Goal: Find specific page/section: Find specific page/section

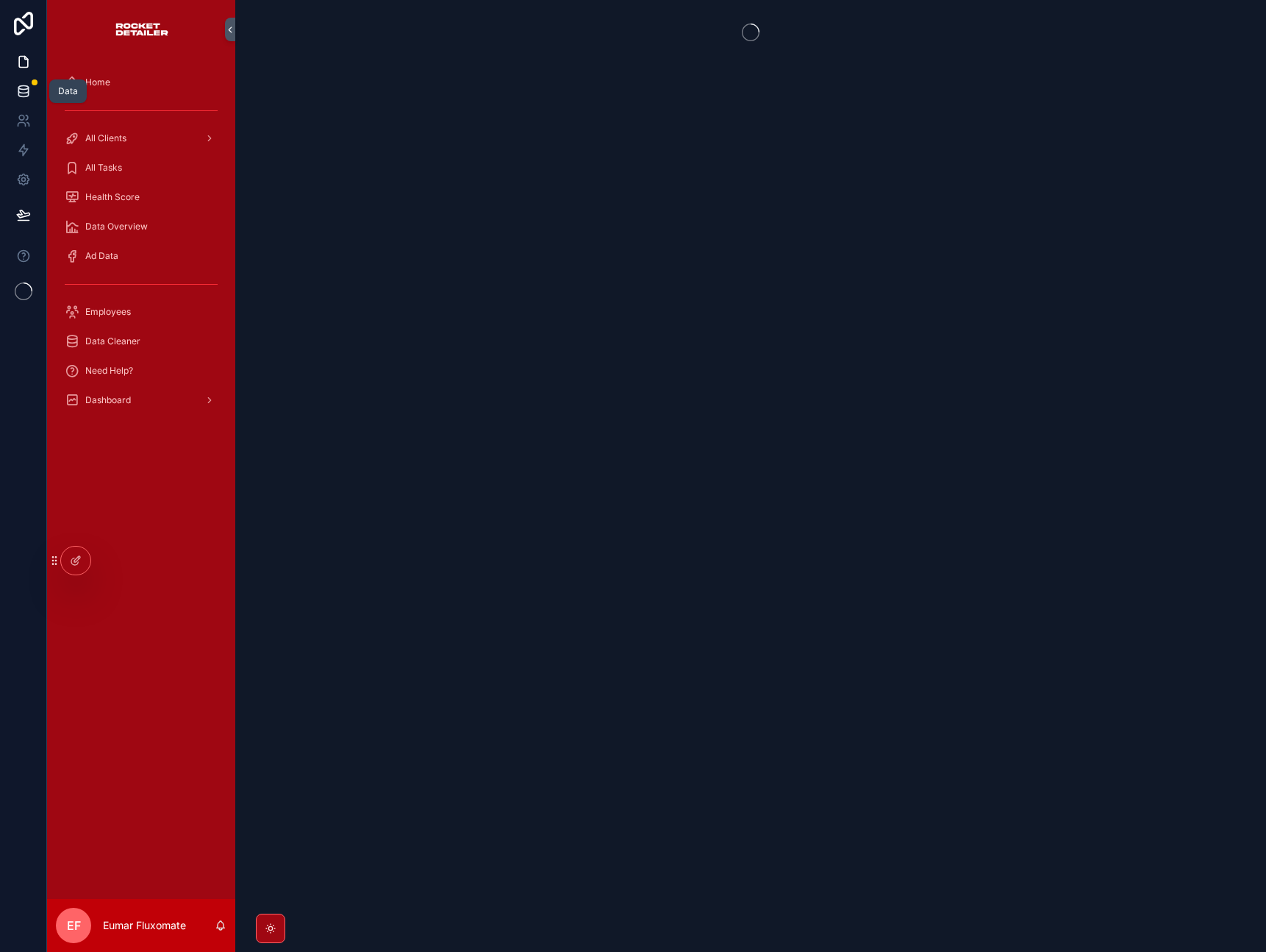
click at [24, 88] on icon at bounding box center [23, 91] width 15 height 15
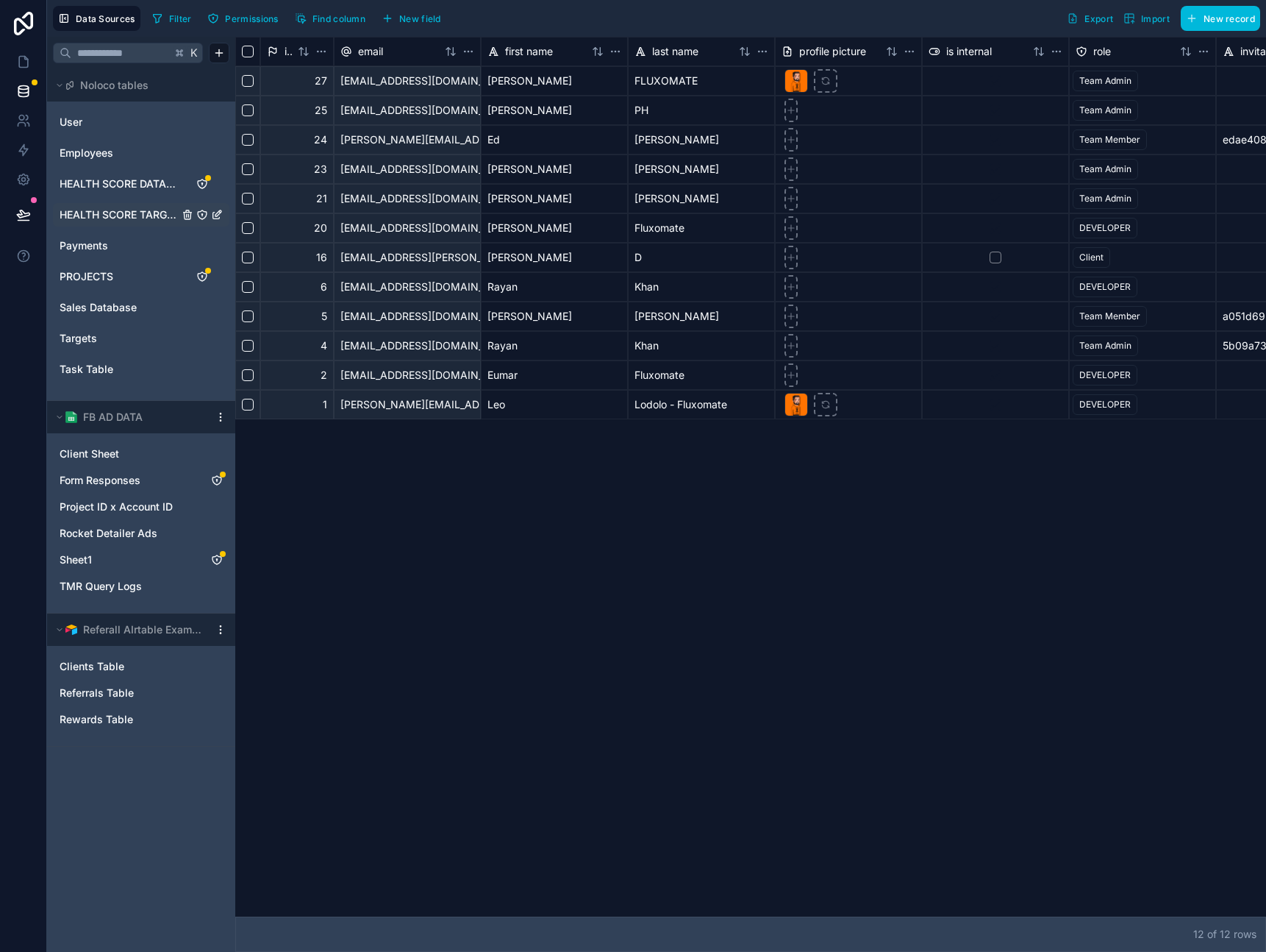
click at [116, 218] on span "HEALTH SCORE TARGET" at bounding box center [118, 214] width 119 height 15
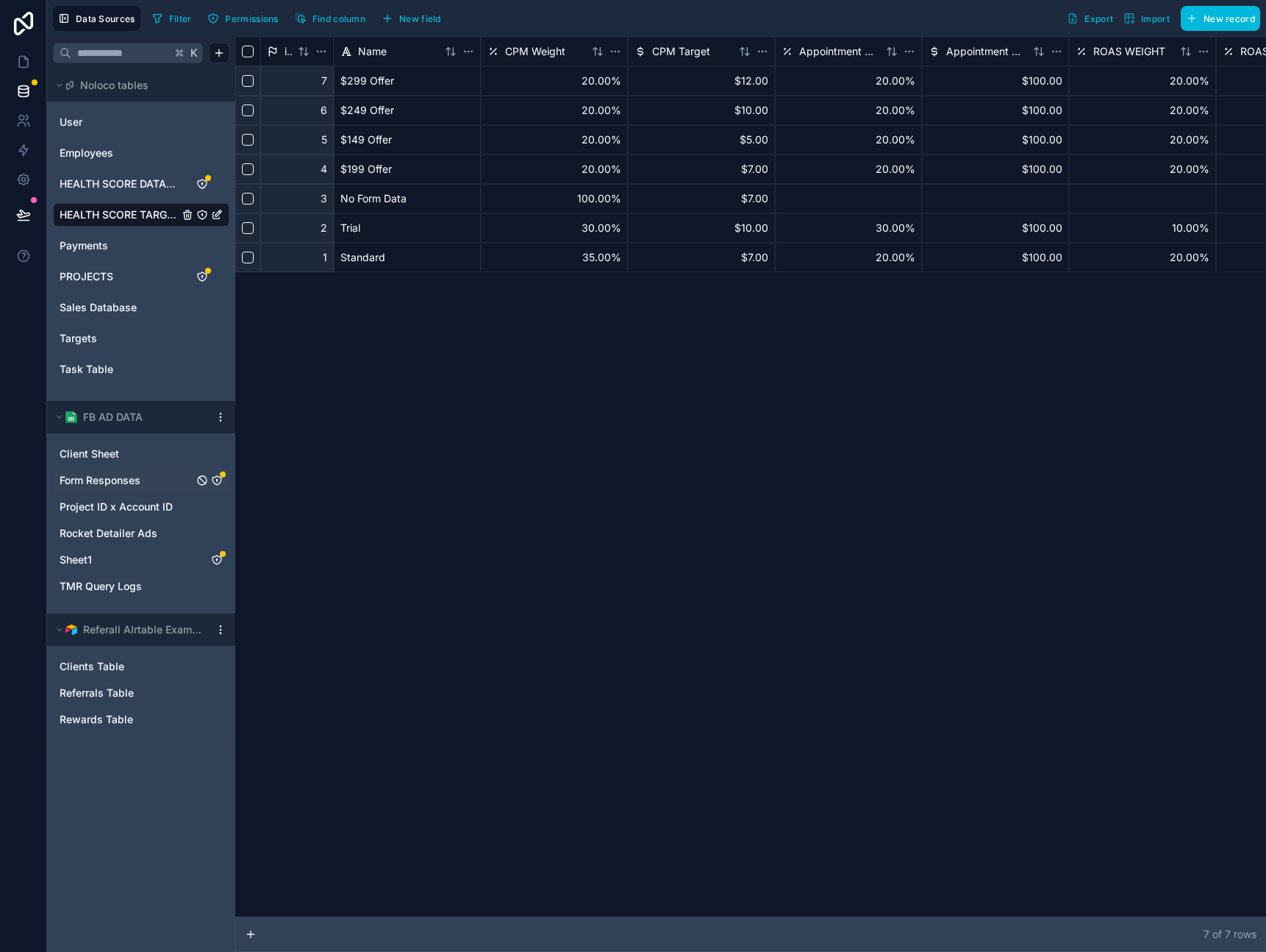
click at [140, 476] on span "Form Responses" at bounding box center [100, 480] width 81 height 15
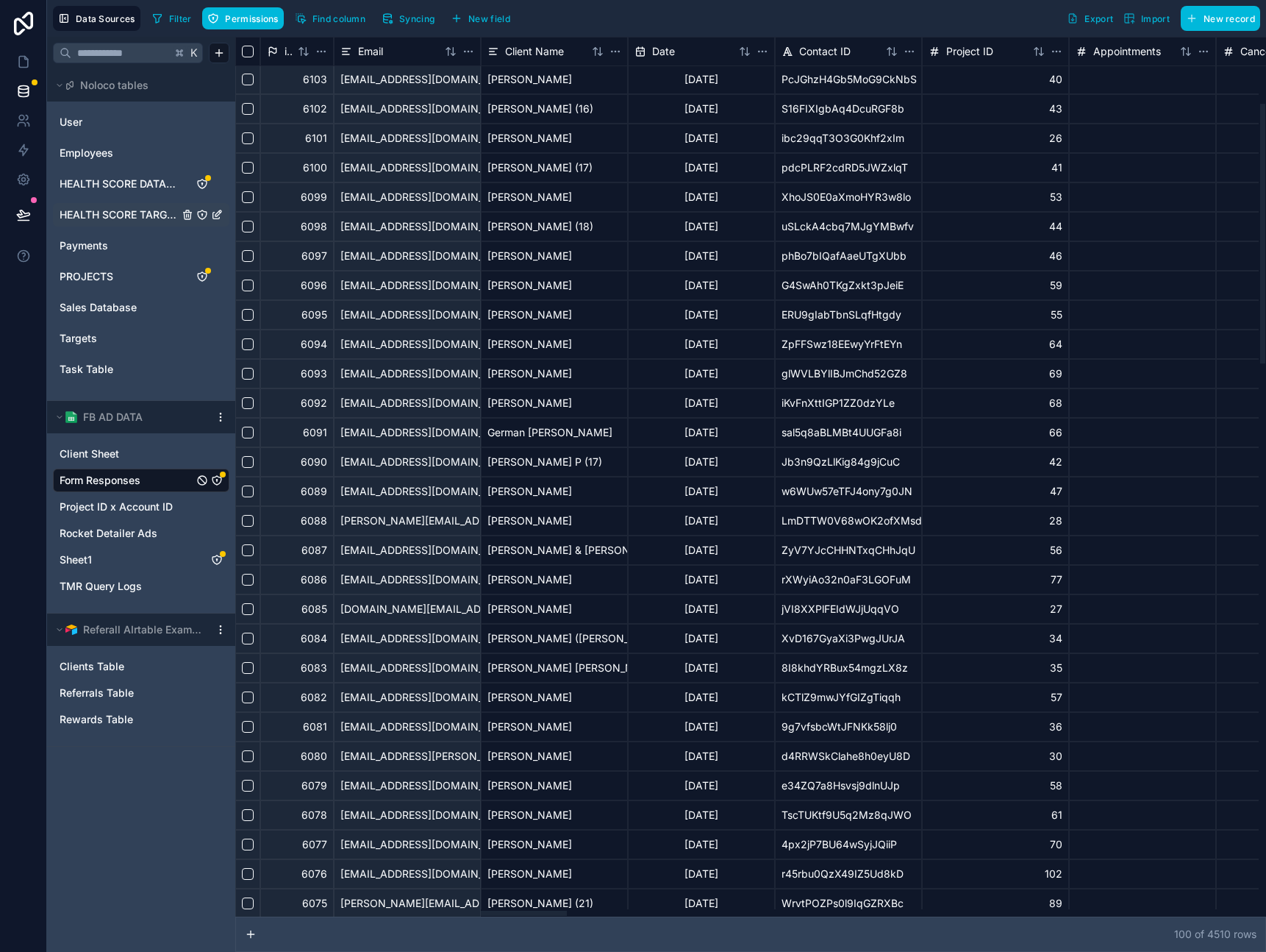
scroll to position [225, 0]
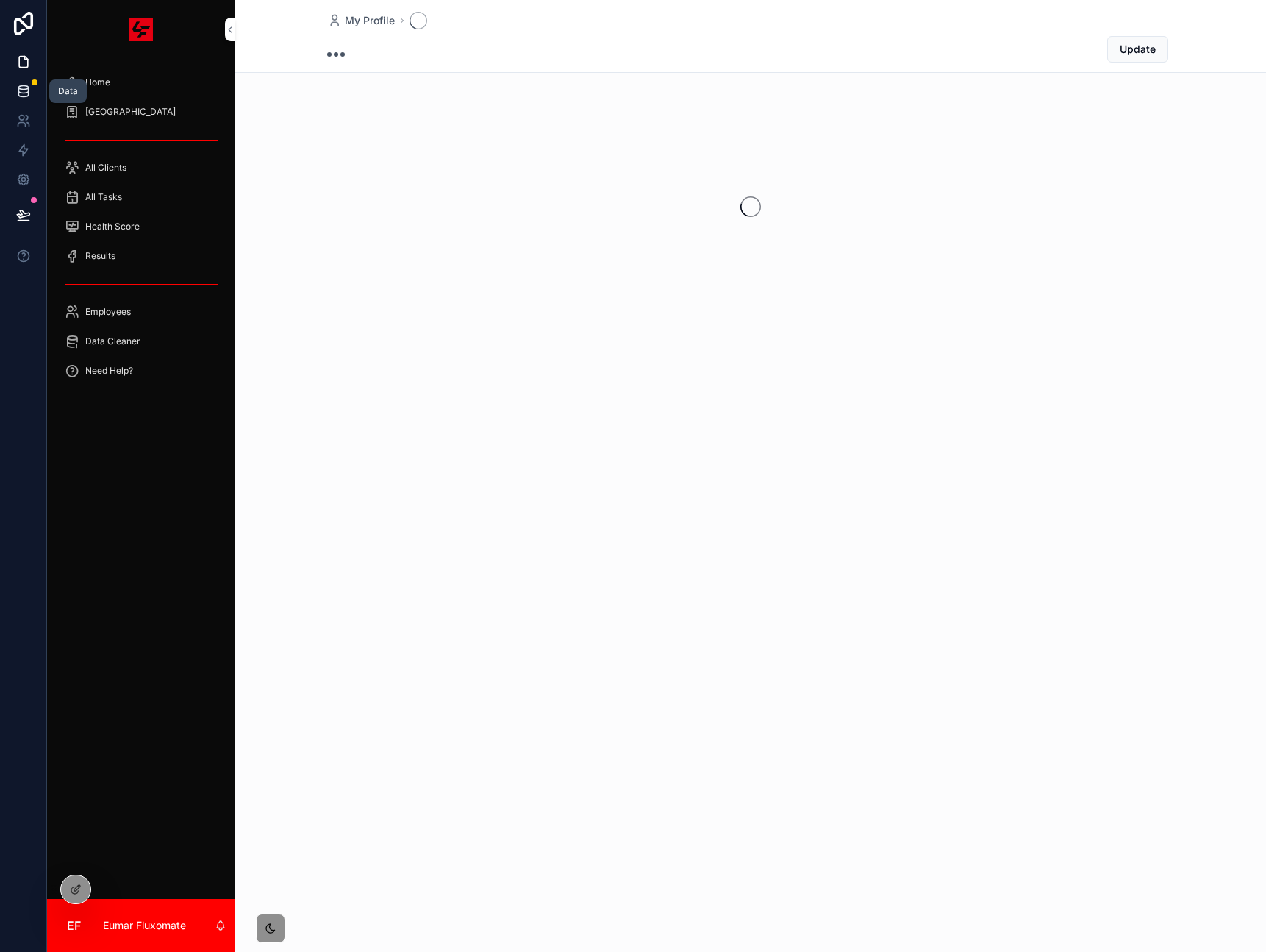
click at [33, 91] on link at bounding box center [23, 91] width 46 height 30
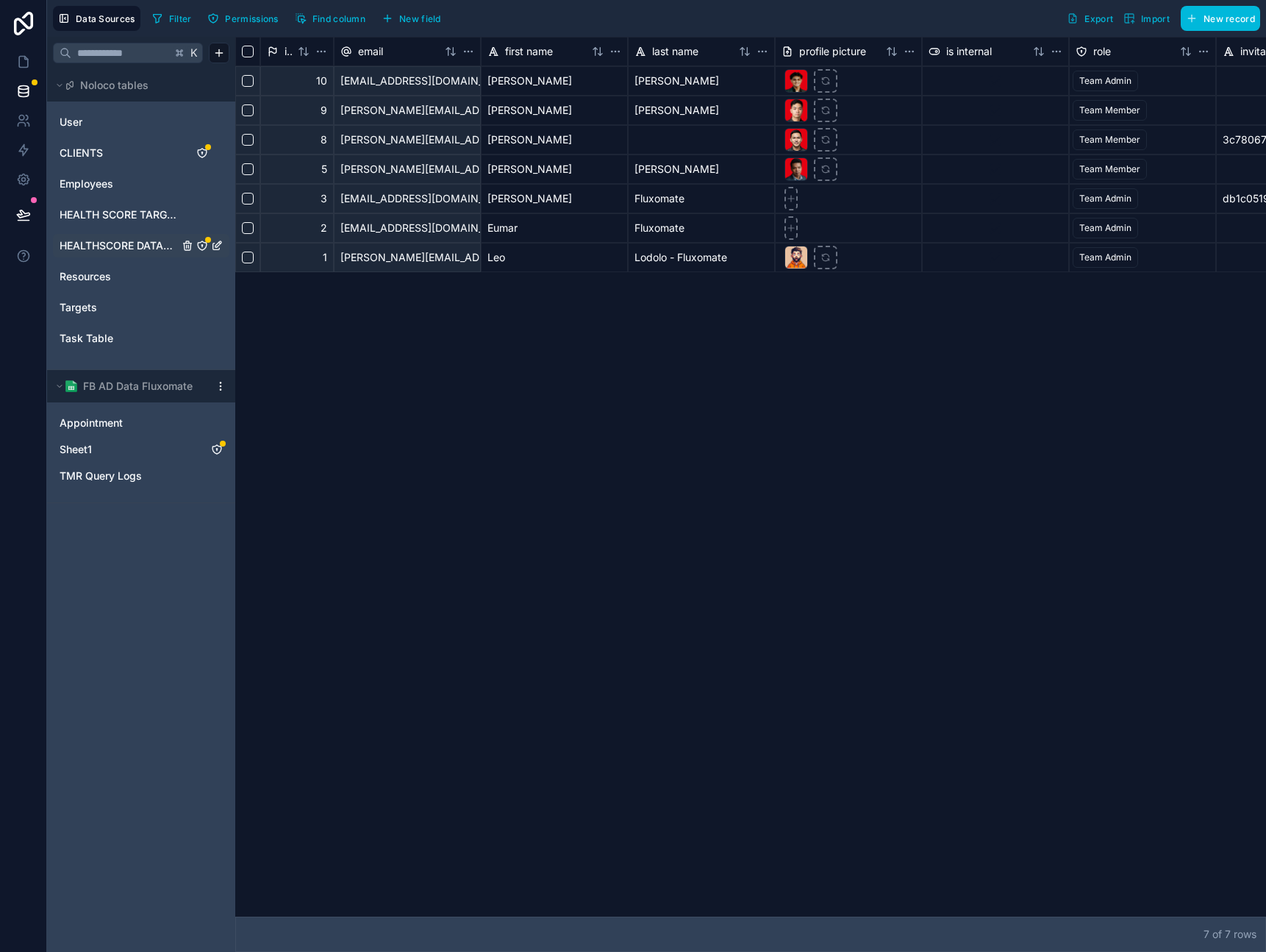
click at [108, 242] on span "HEALTHSCORE DATABASE" at bounding box center [118, 246] width 119 height 15
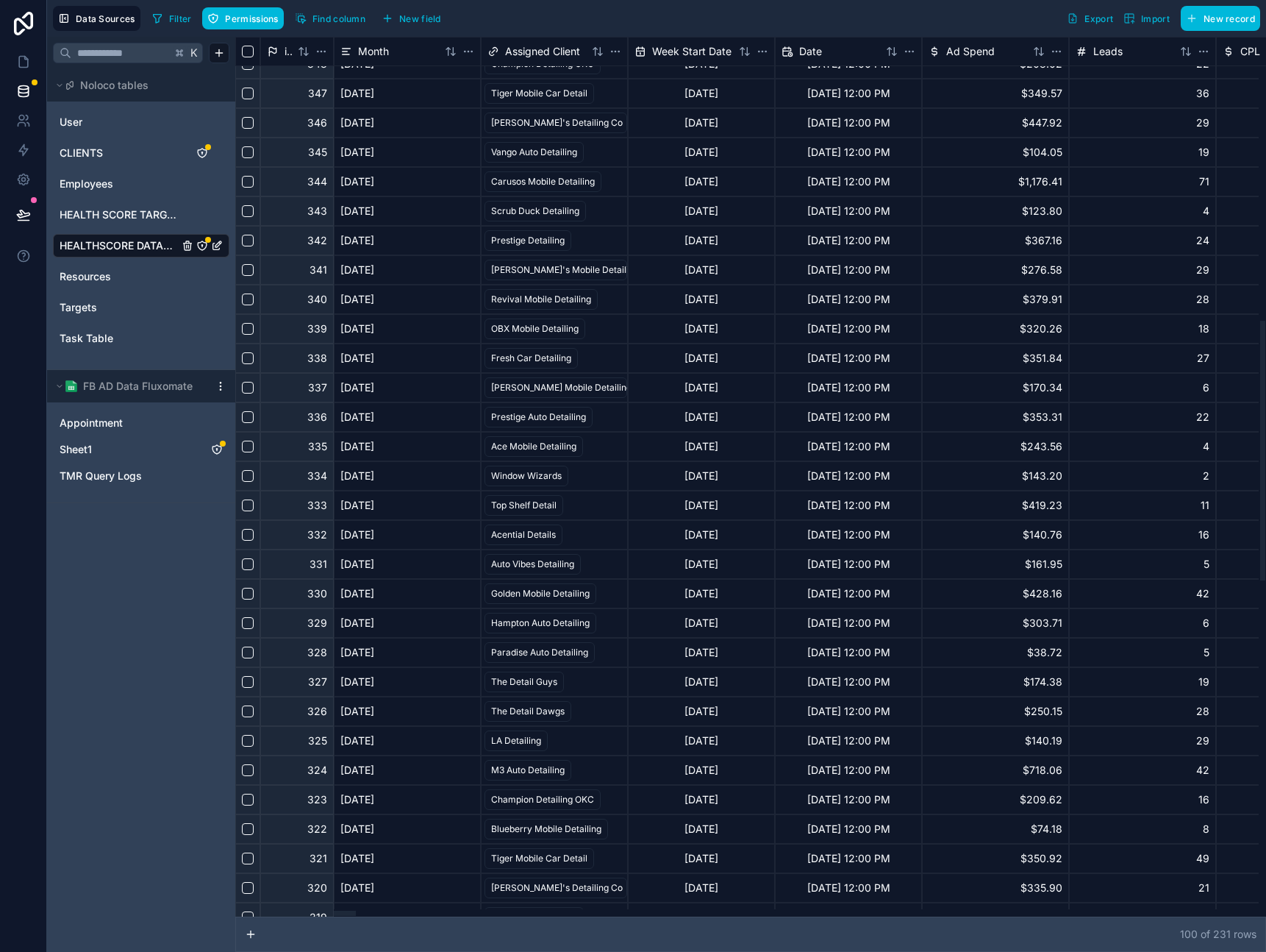
scroll to position [1172, 0]
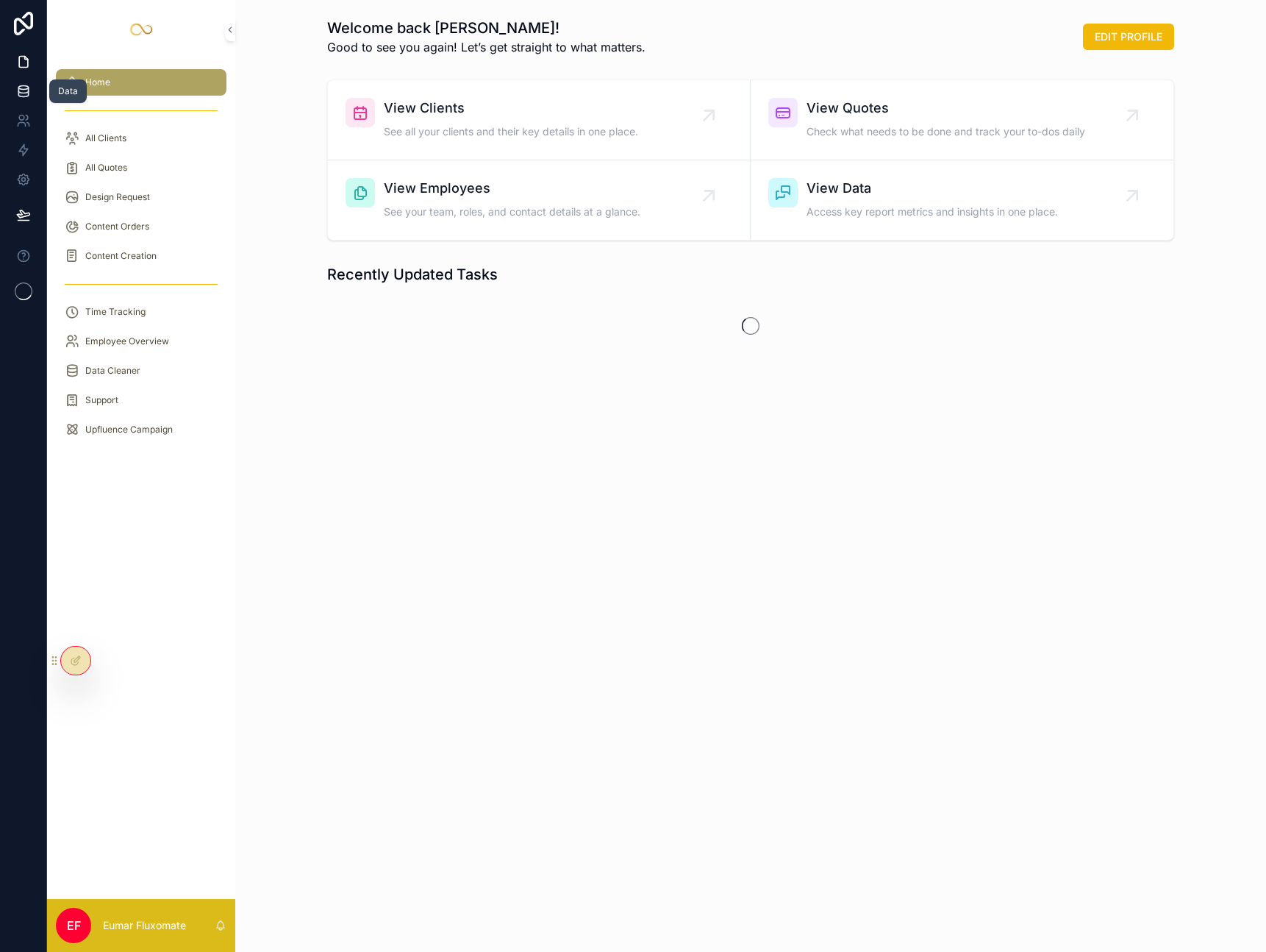
click at [23, 95] on icon at bounding box center [23, 91] width 15 height 15
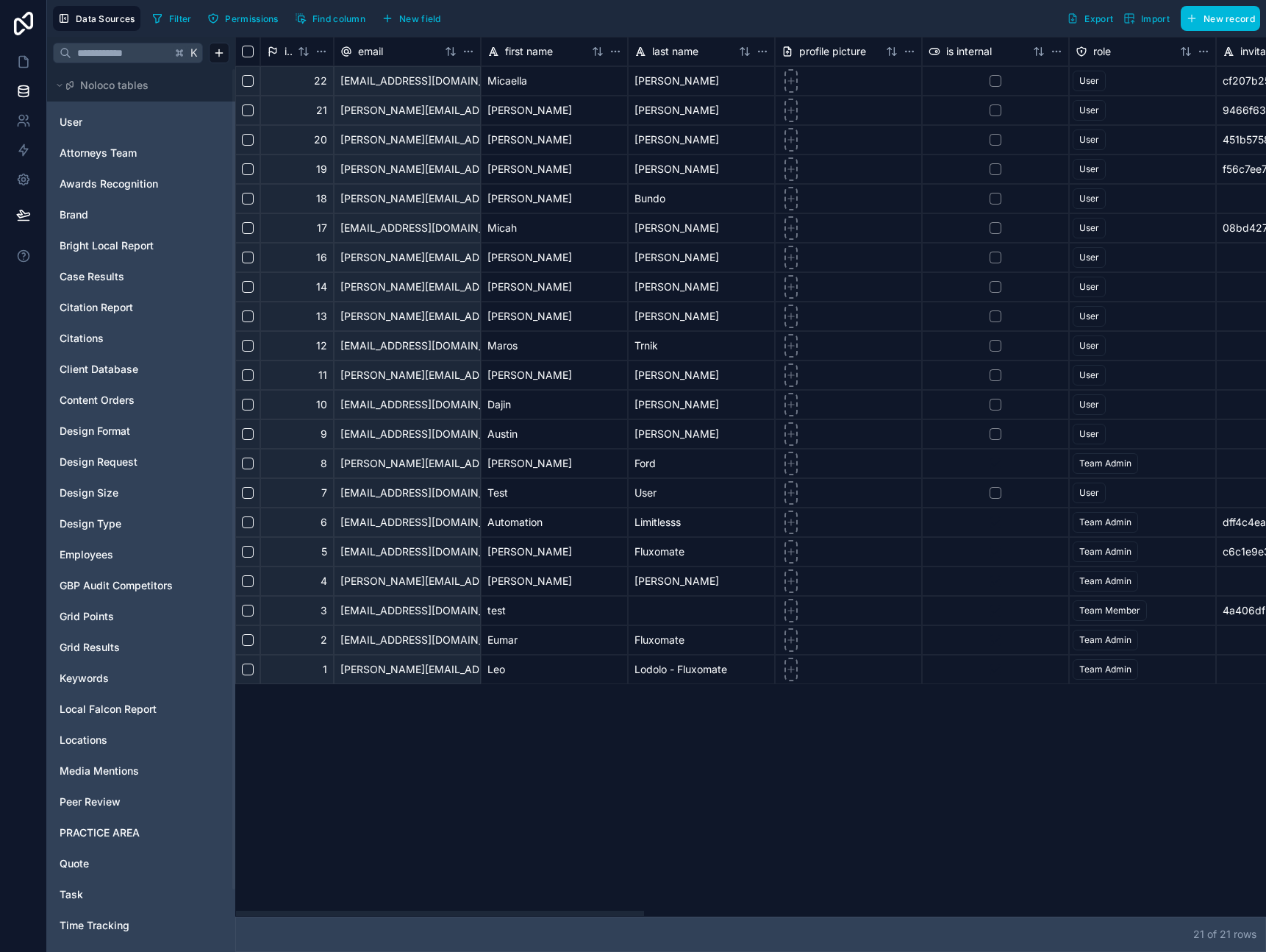
click at [185, 232] on div "User Attorneys Team Awards Recognition Brand Bright Local Report Case Results C…" at bounding box center [141, 554] width 176 height 899
click at [163, 246] on link "Bright Local Report" at bounding box center [118, 246] width 119 height 15
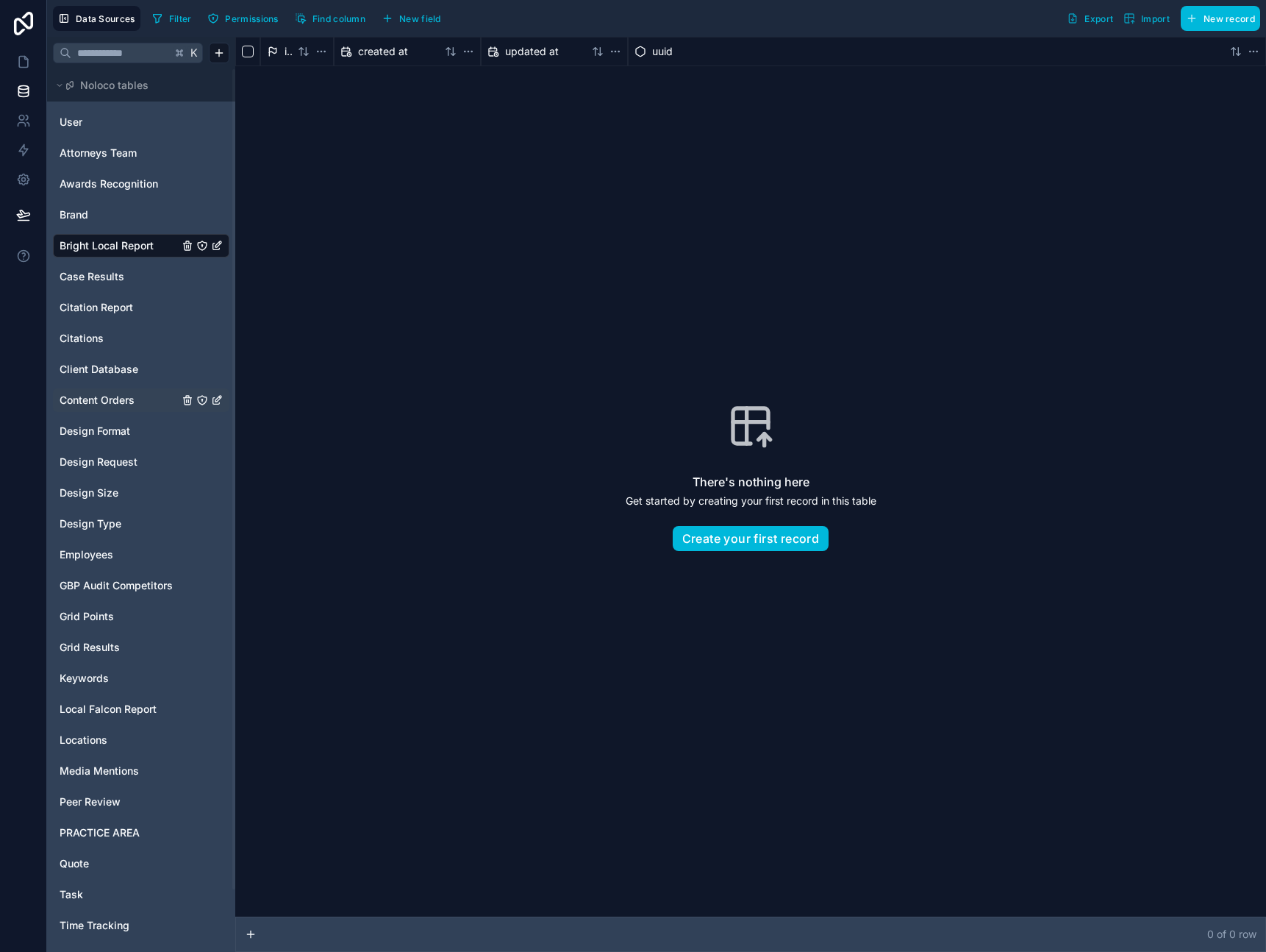
click at [123, 394] on span "Content Orders" at bounding box center [97, 400] width 75 height 15
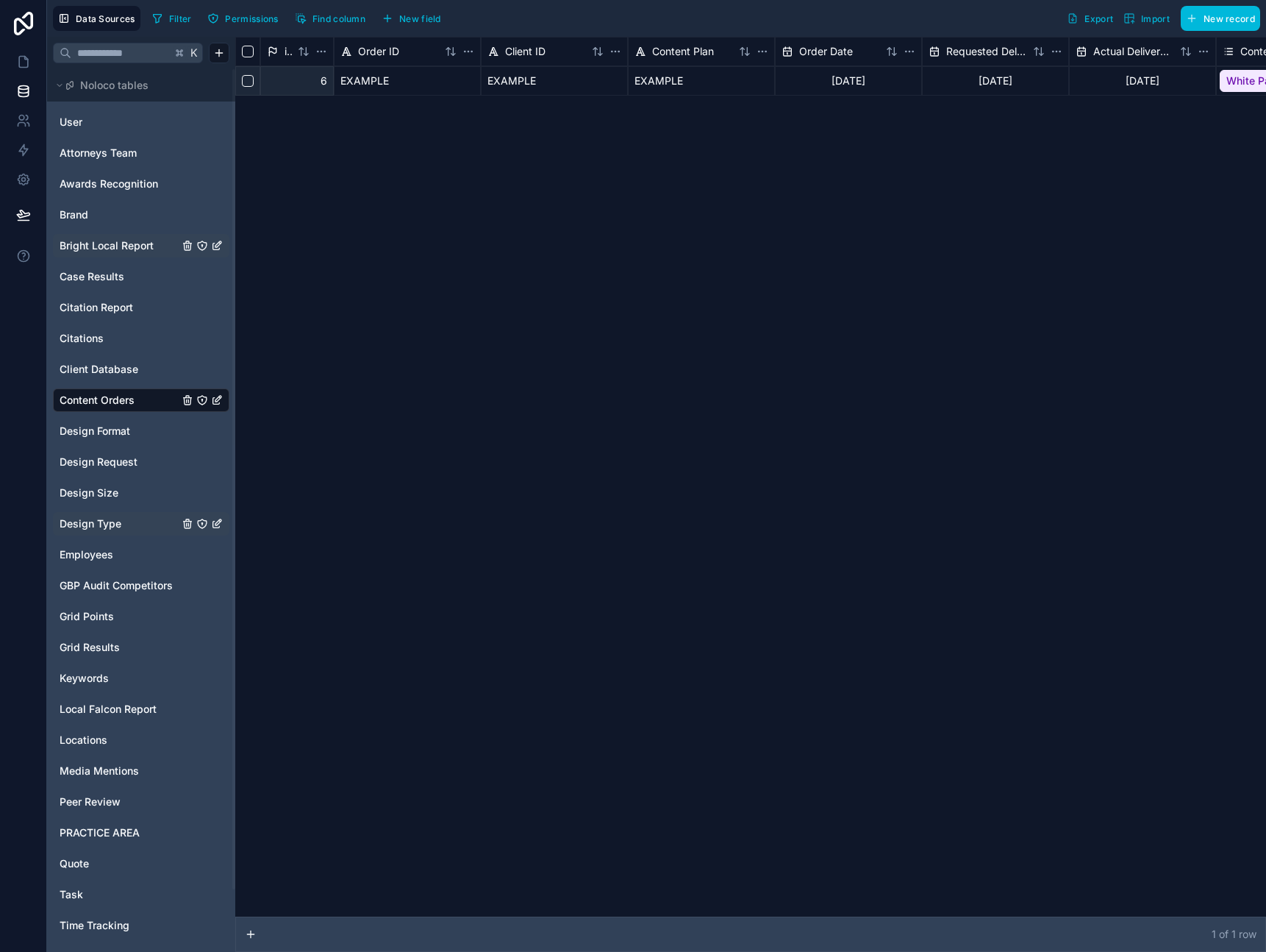
click at [115, 518] on span "Design Type" at bounding box center [90, 523] width 62 height 15
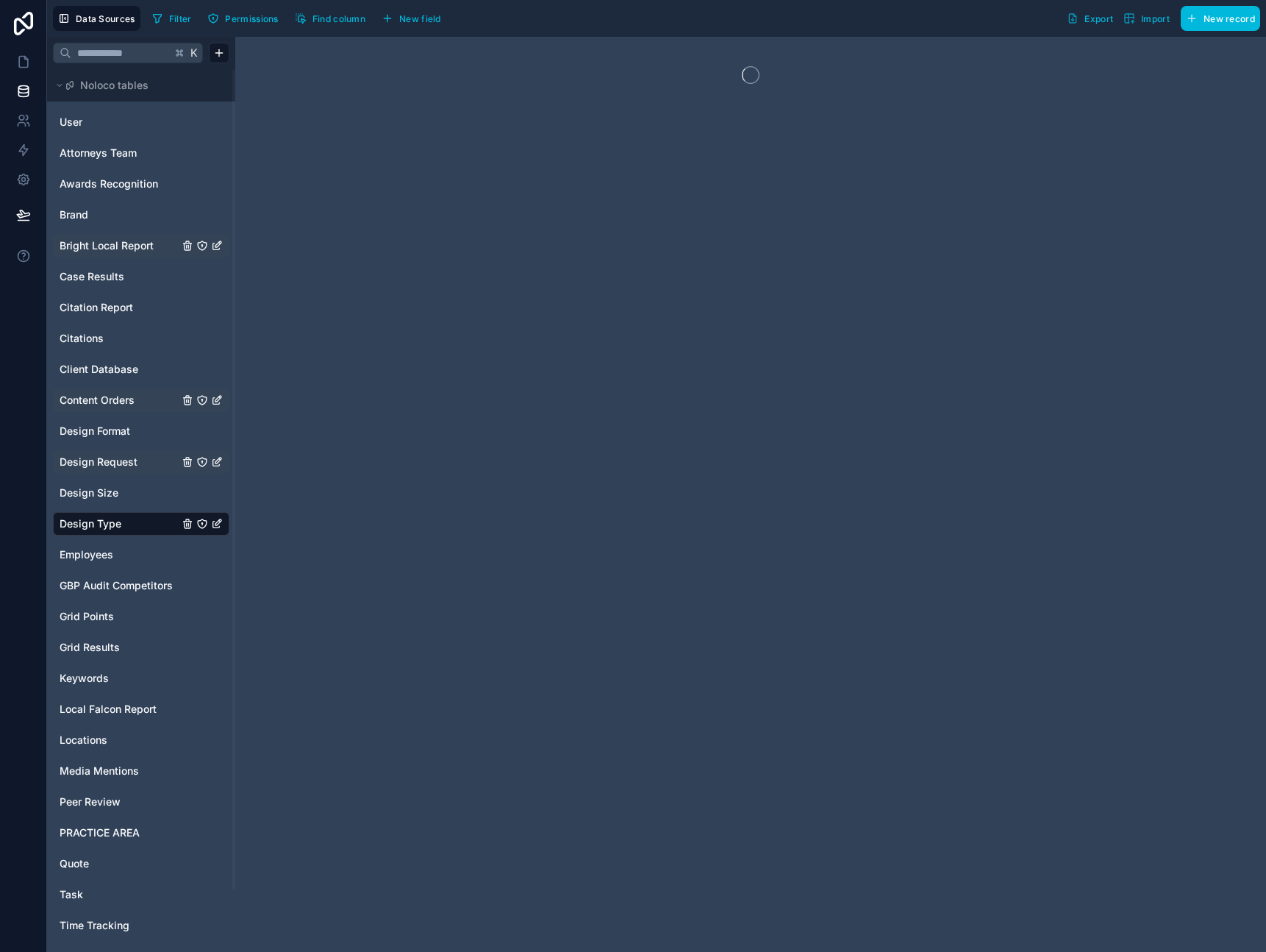
click at [130, 466] on span "Design Request" at bounding box center [98, 462] width 78 height 15
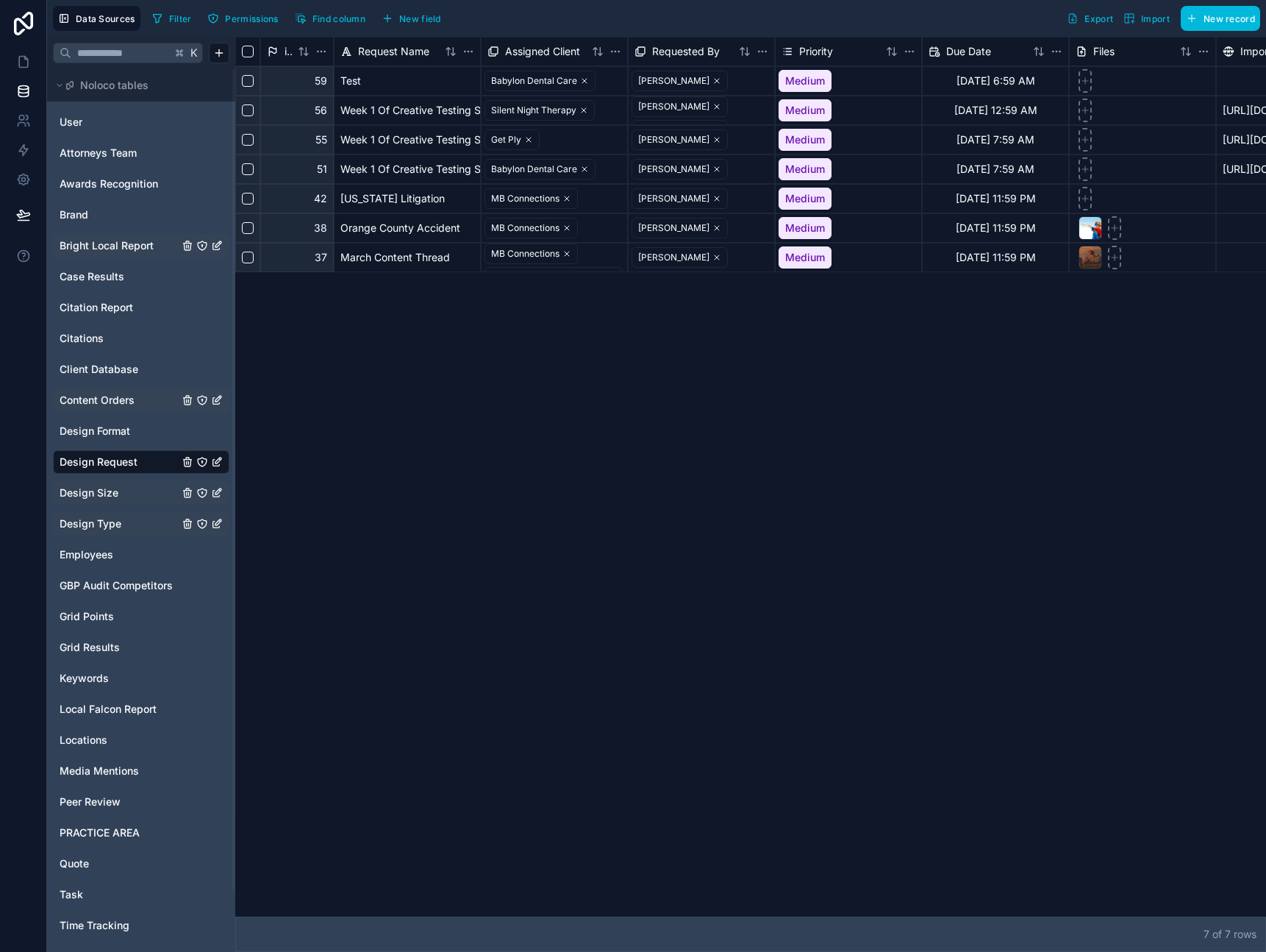
click at [114, 489] on span "Design Size" at bounding box center [88, 493] width 58 height 15
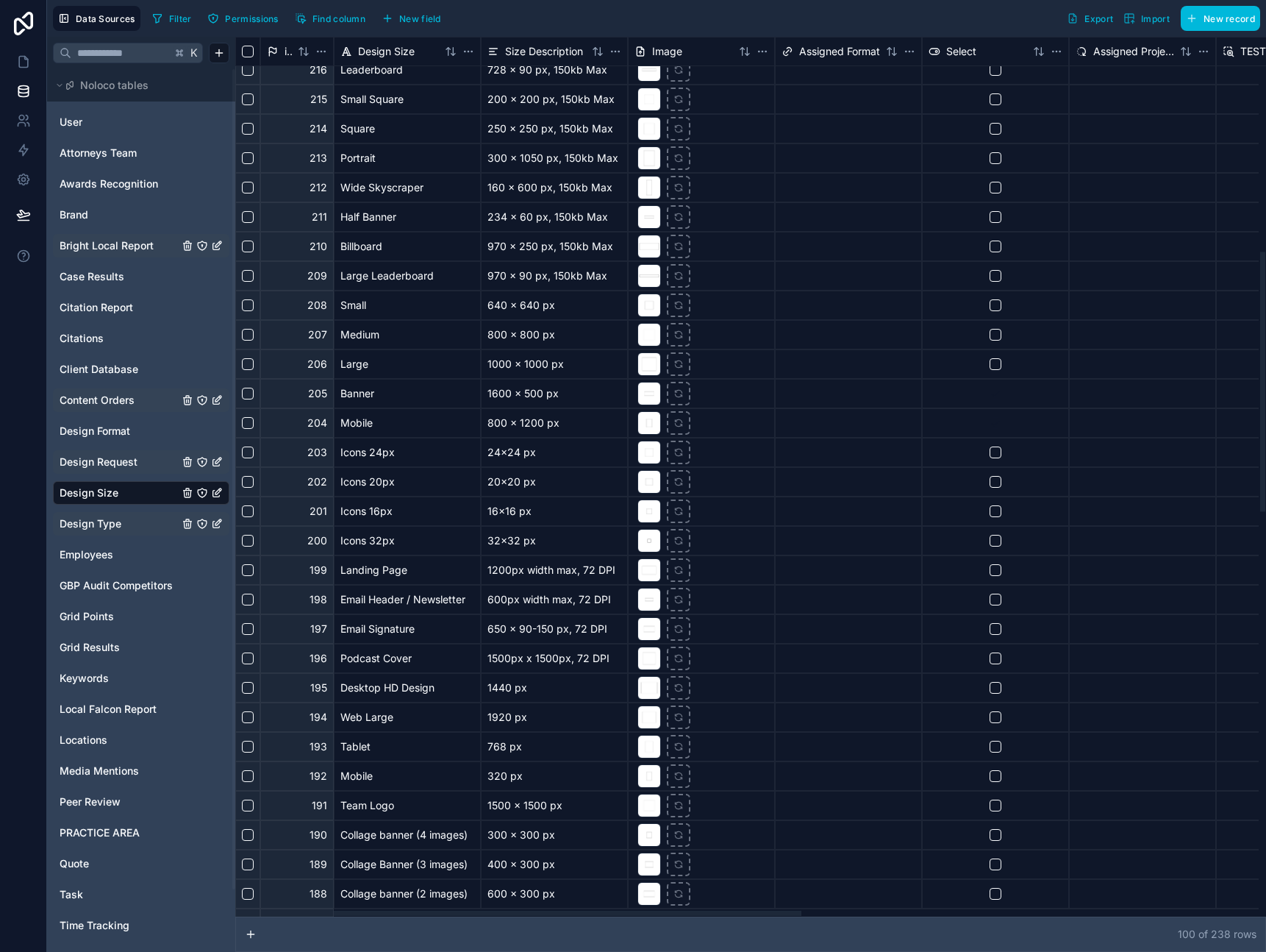
scroll to position [731, 0]
